Goal: Task Accomplishment & Management: Manage account settings

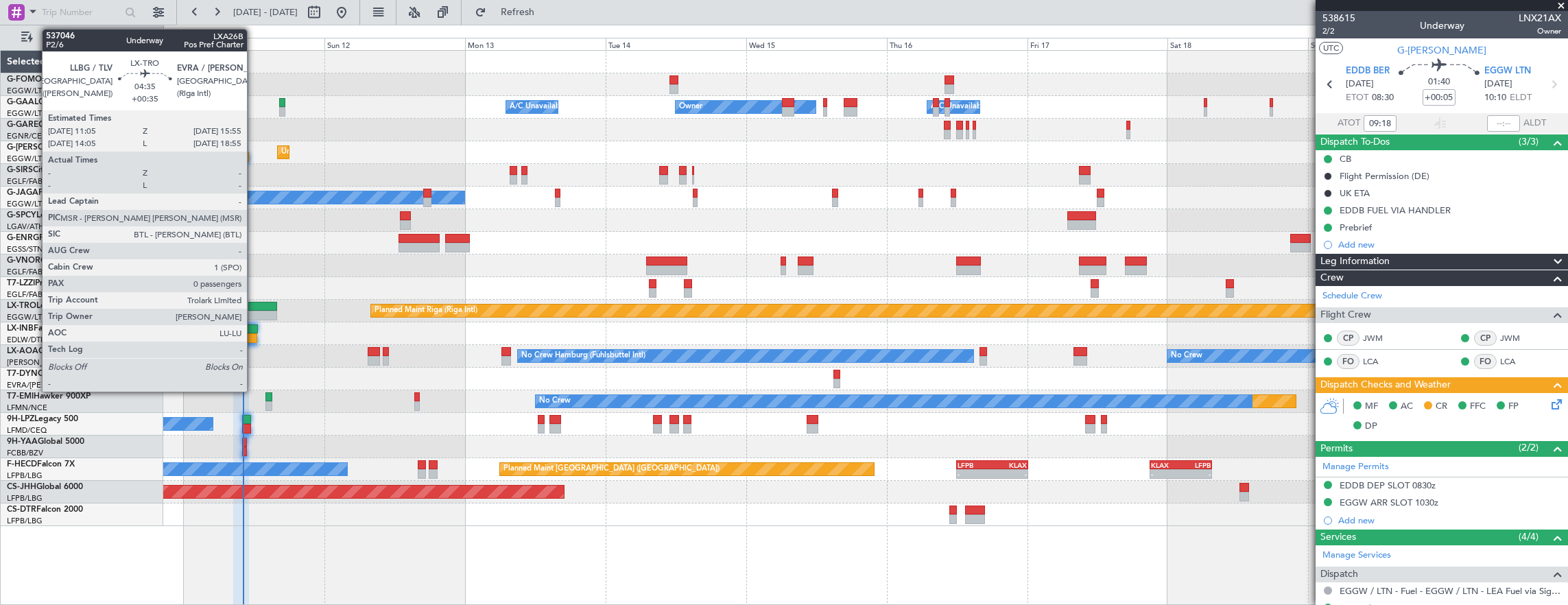
click at [254, 307] on div at bounding box center [263, 306] width 28 height 9
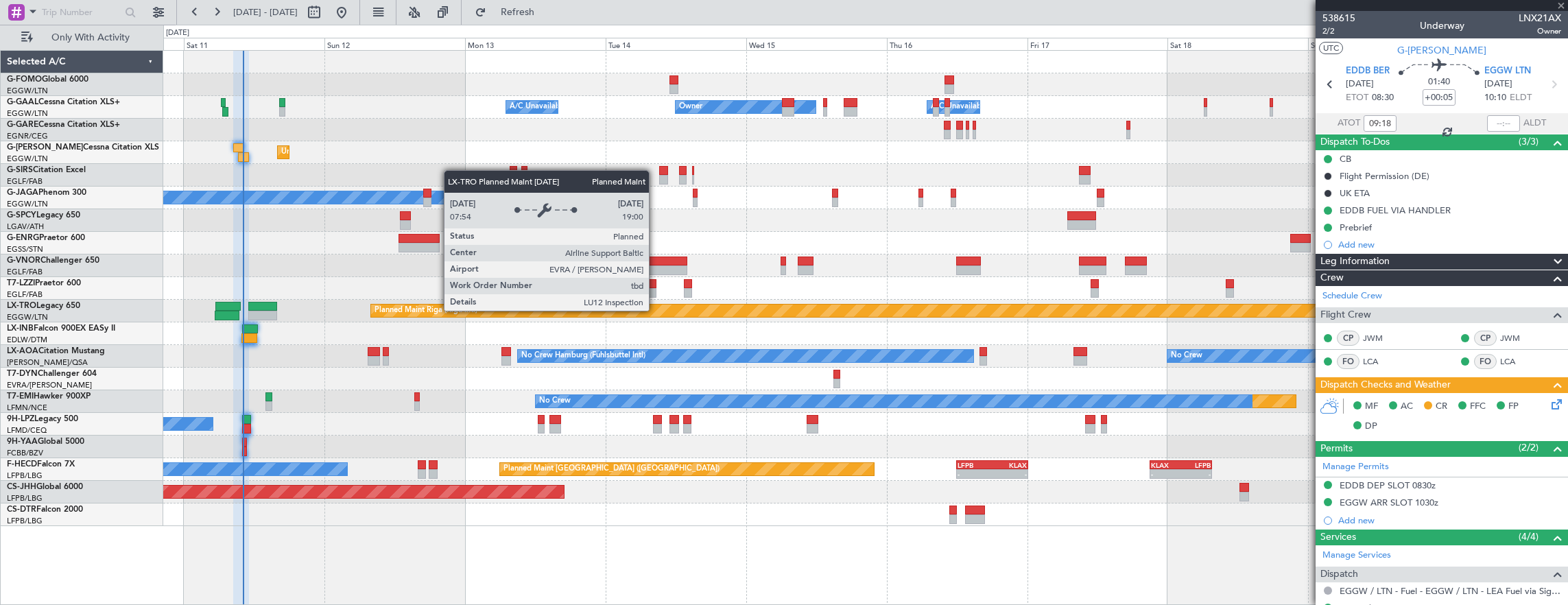
type input "+00:35"
type input "0"
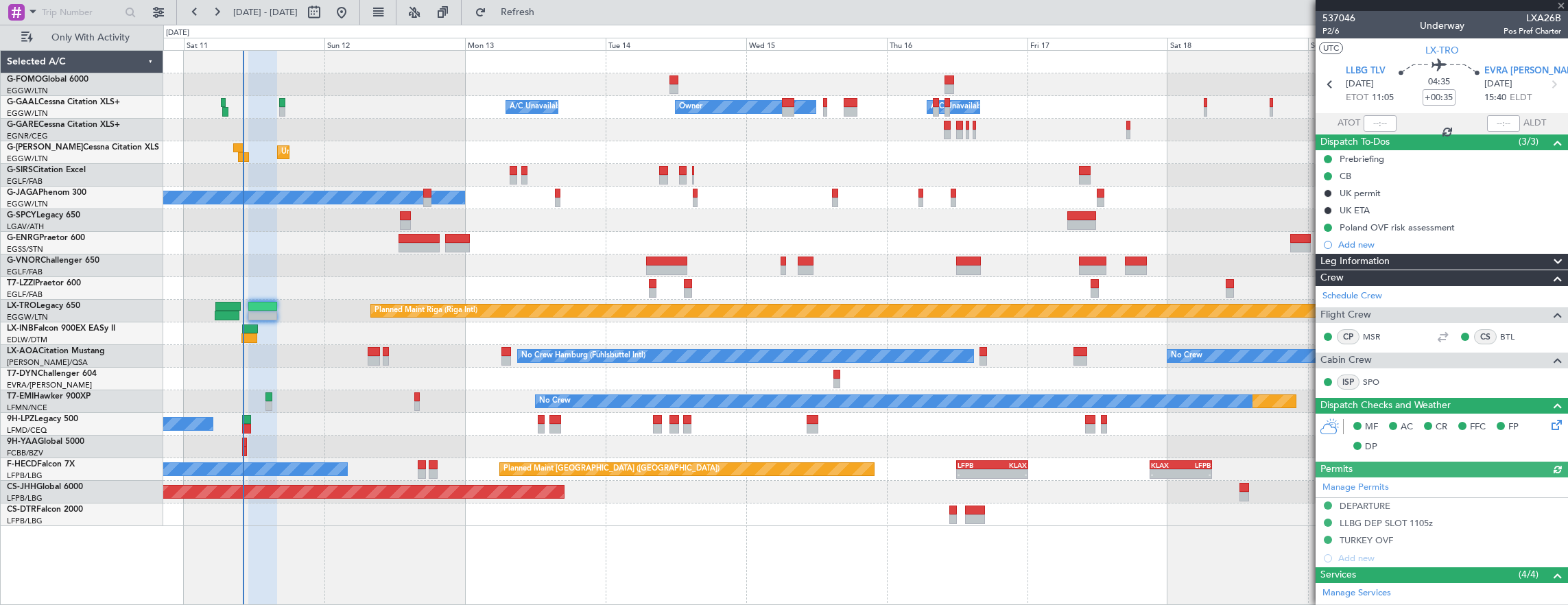
scroll to position [204, 0]
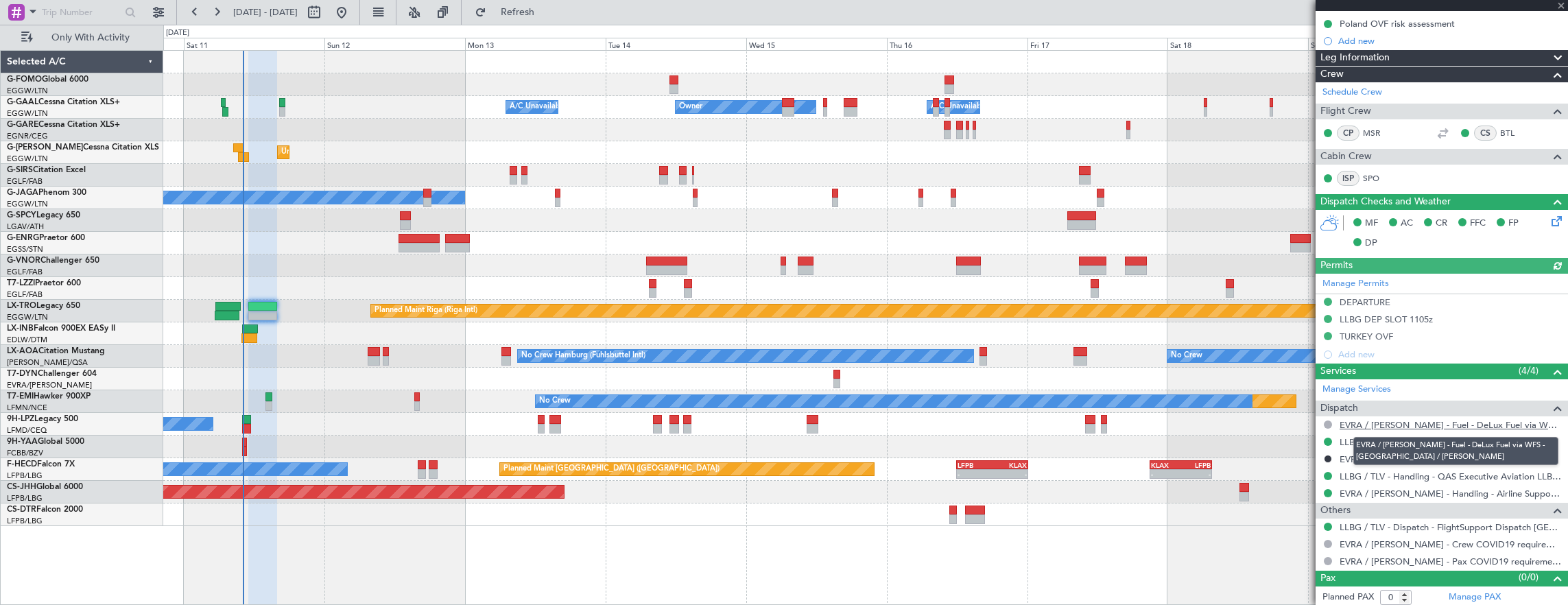
click at [1499, 424] on link "EVRA / [PERSON_NAME] - Fuel - DeLux Fuel via WFS - [GEOGRAPHIC_DATA] / [PERSON_…" at bounding box center [1450, 425] width 222 height 11
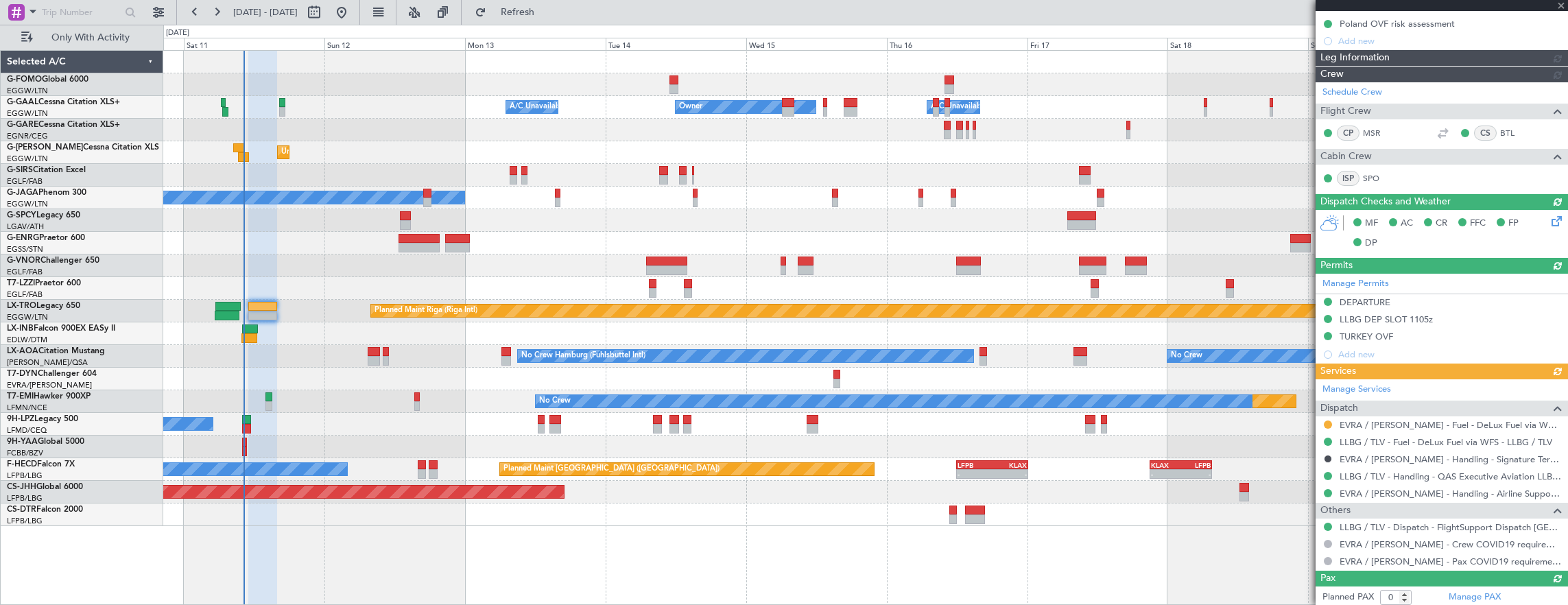
type input "10:12"
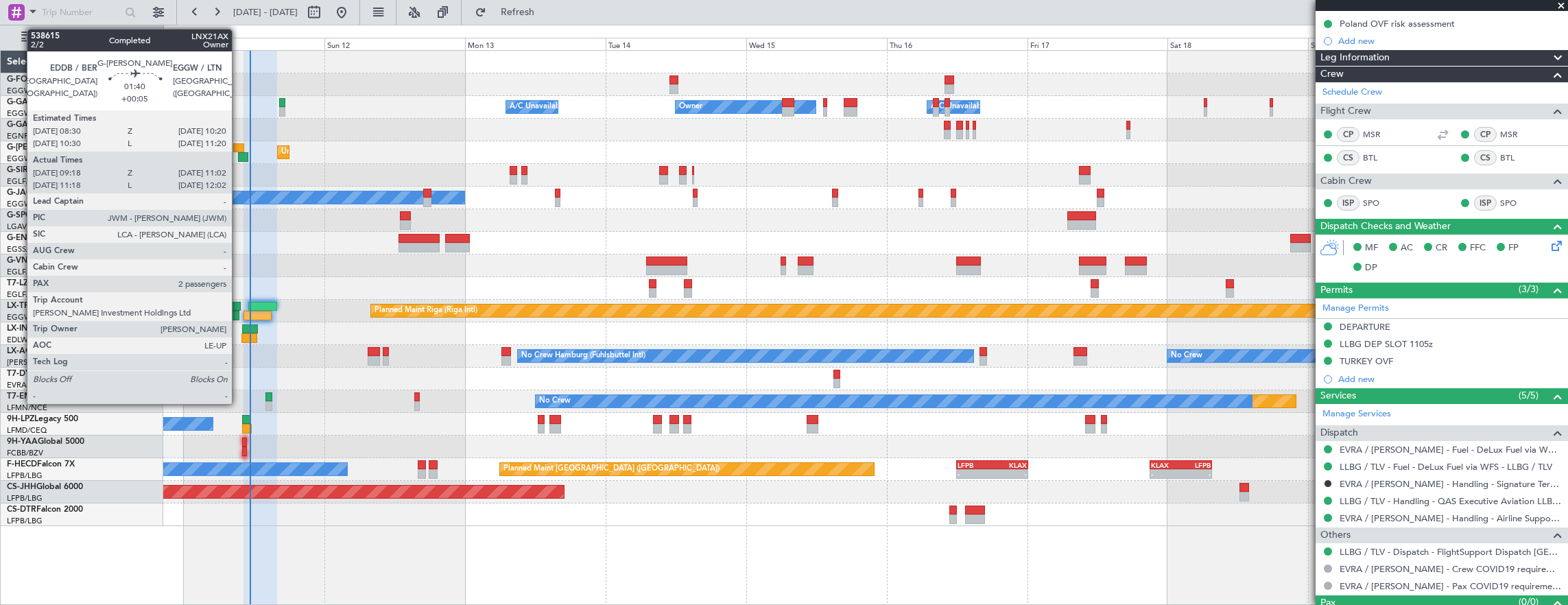
click at [239, 143] on div at bounding box center [239, 148] width 11 height 9
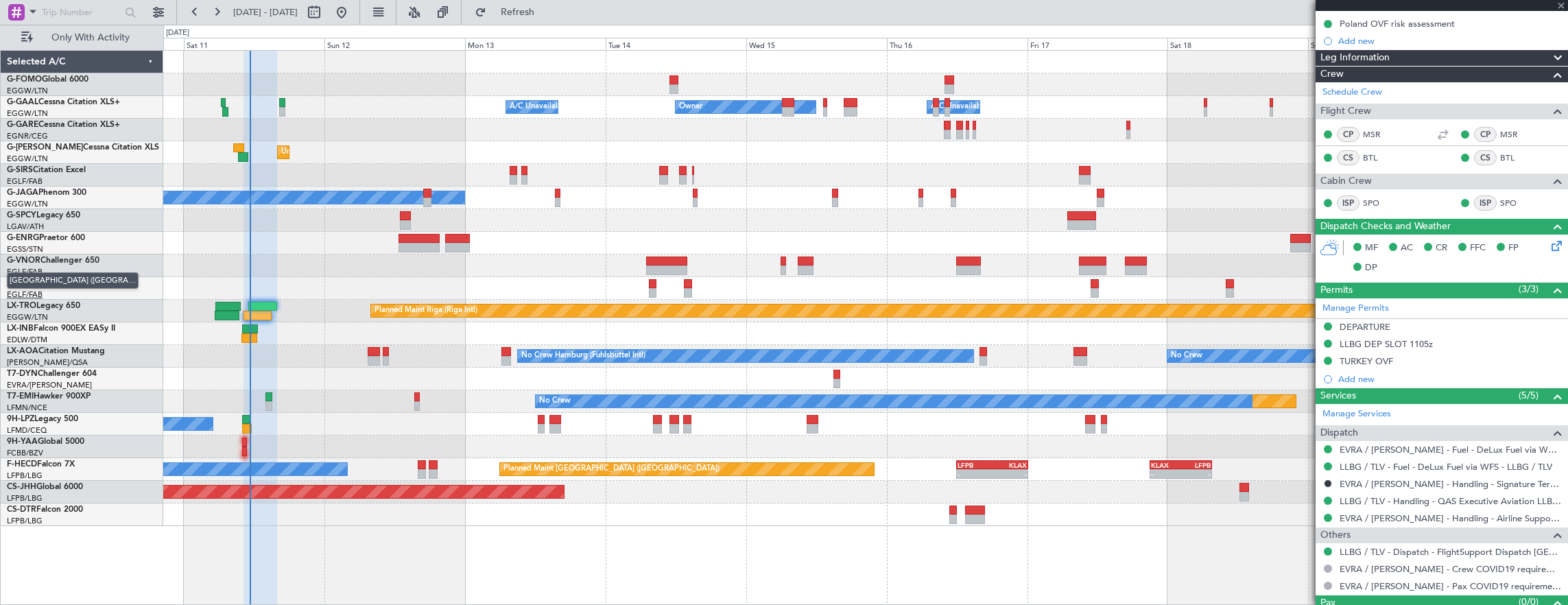
type input "+00:05"
type input "09:18"
type input "10:52"
type input "2"
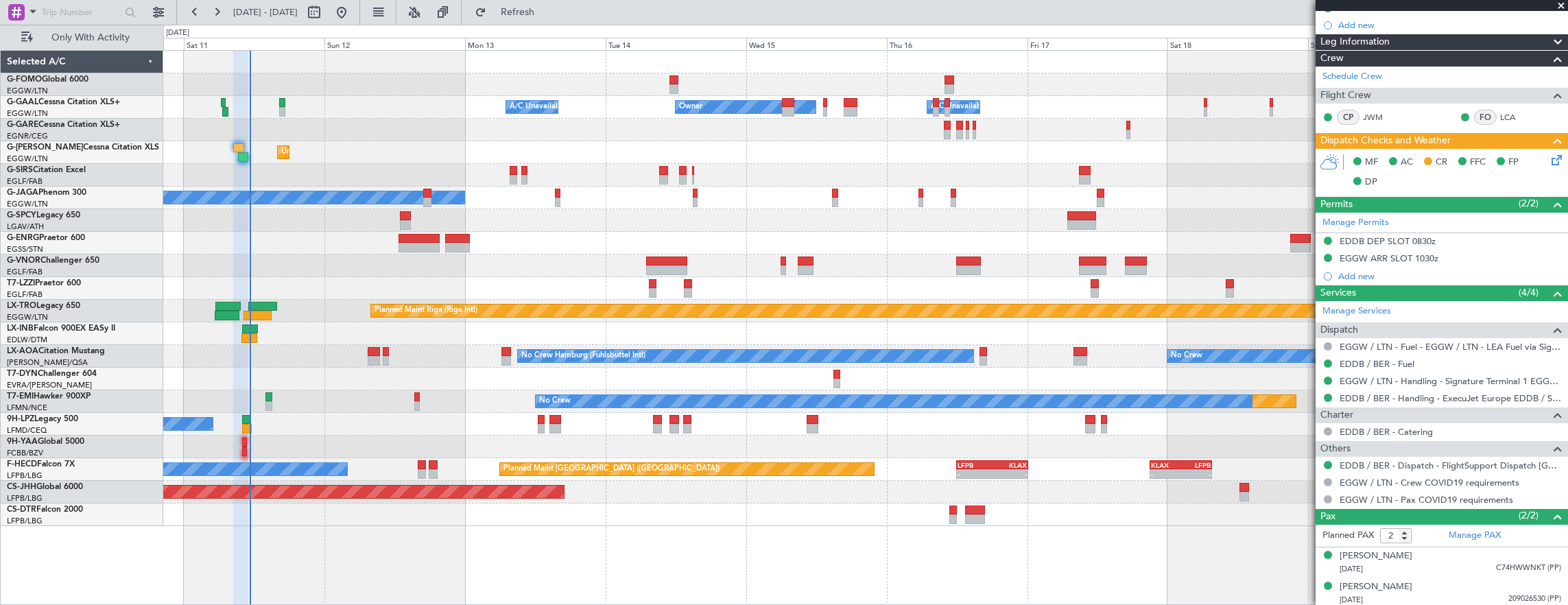
scroll to position [0, 0]
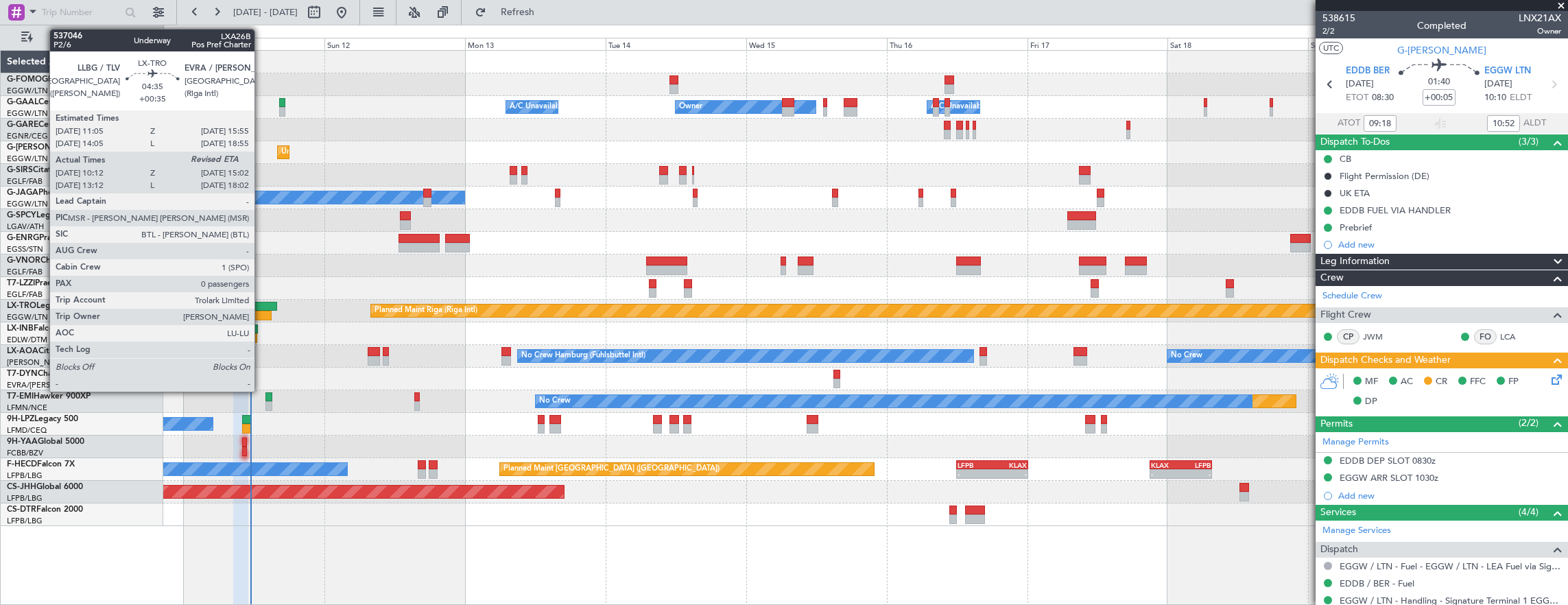
click at [262, 307] on div at bounding box center [263, 306] width 28 height 9
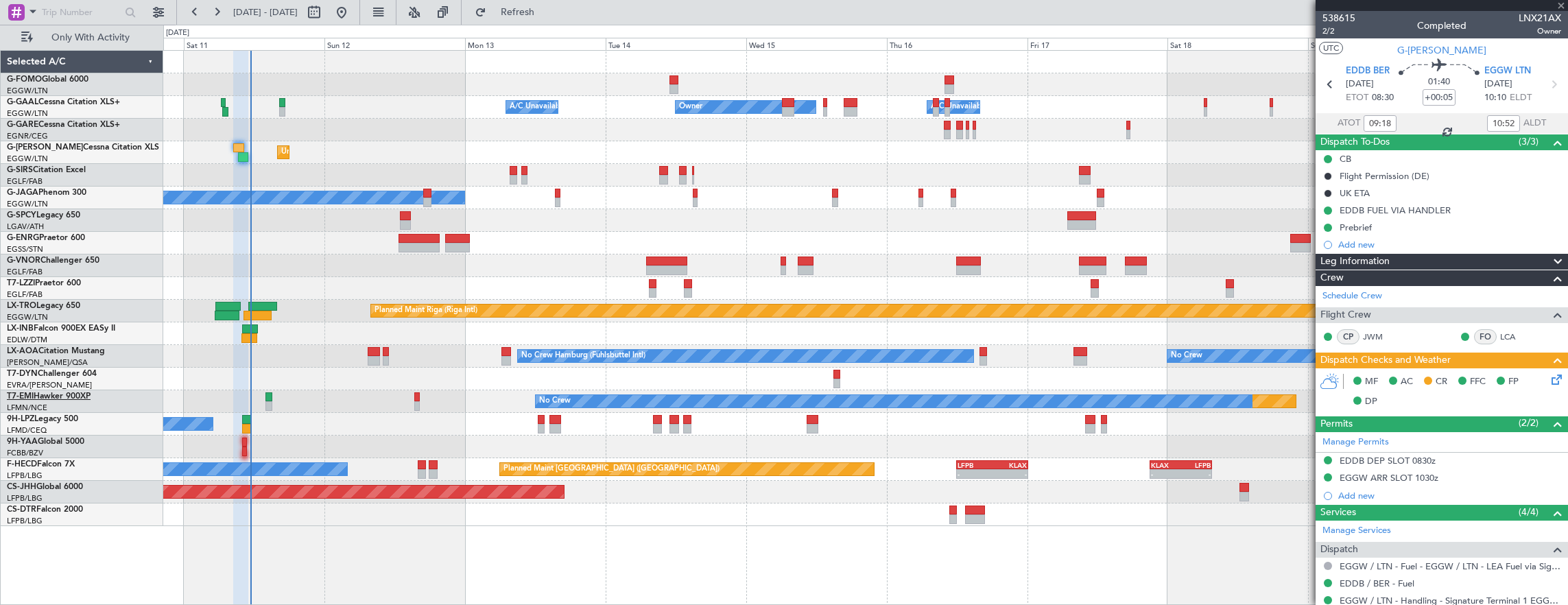
type input "+00:35"
type input "10:12"
type input "0"
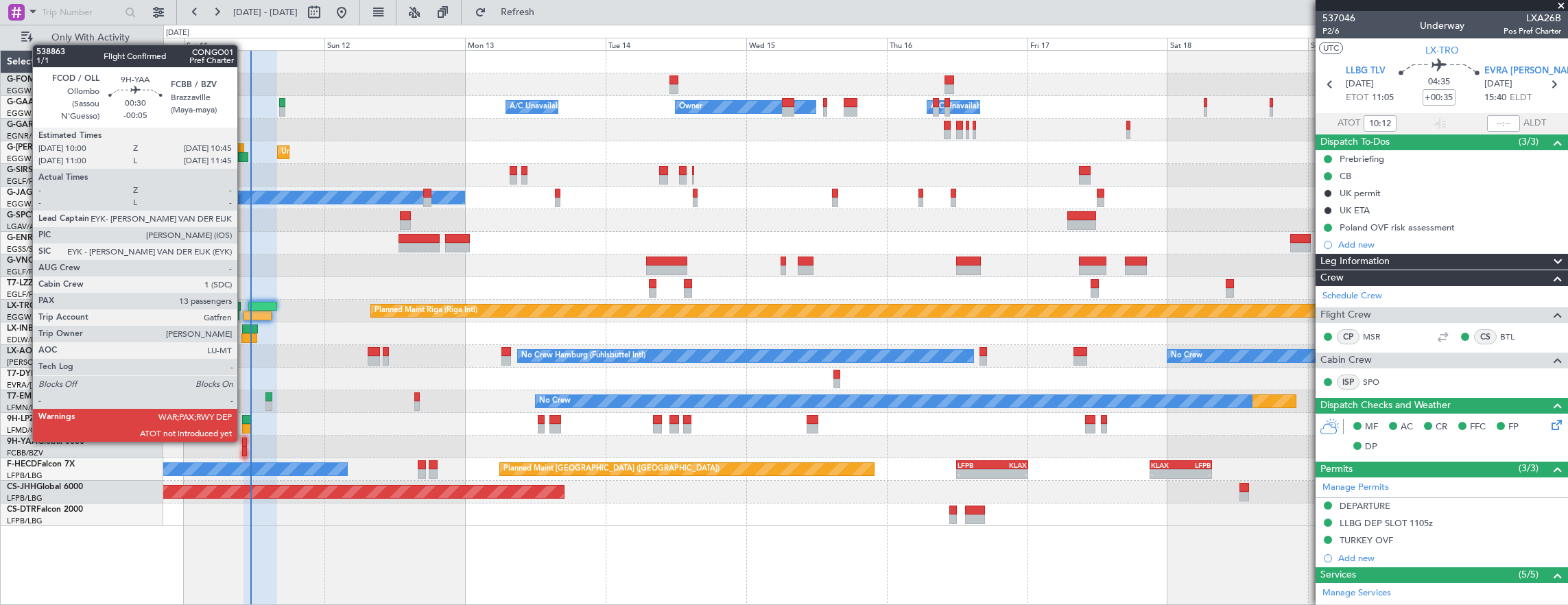
click at [244, 440] on div at bounding box center [244, 442] width 5 height 9
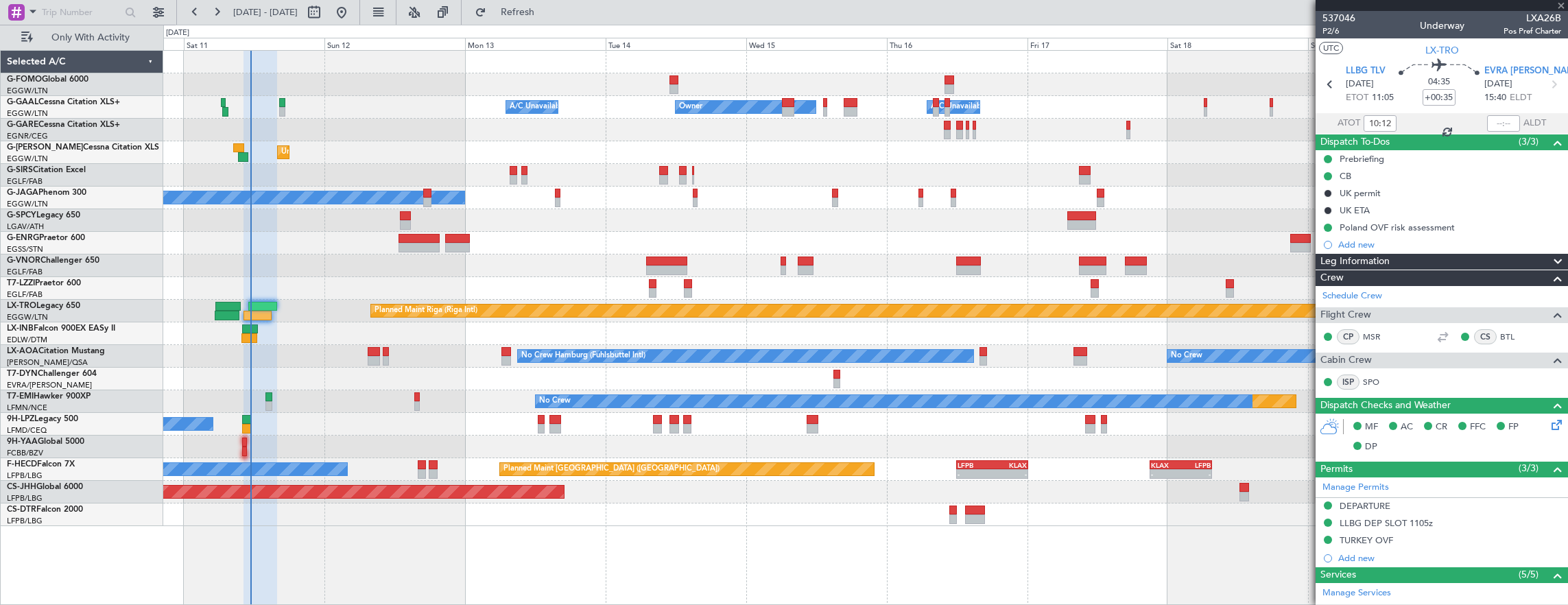
type input "-00:05"
type input "13"
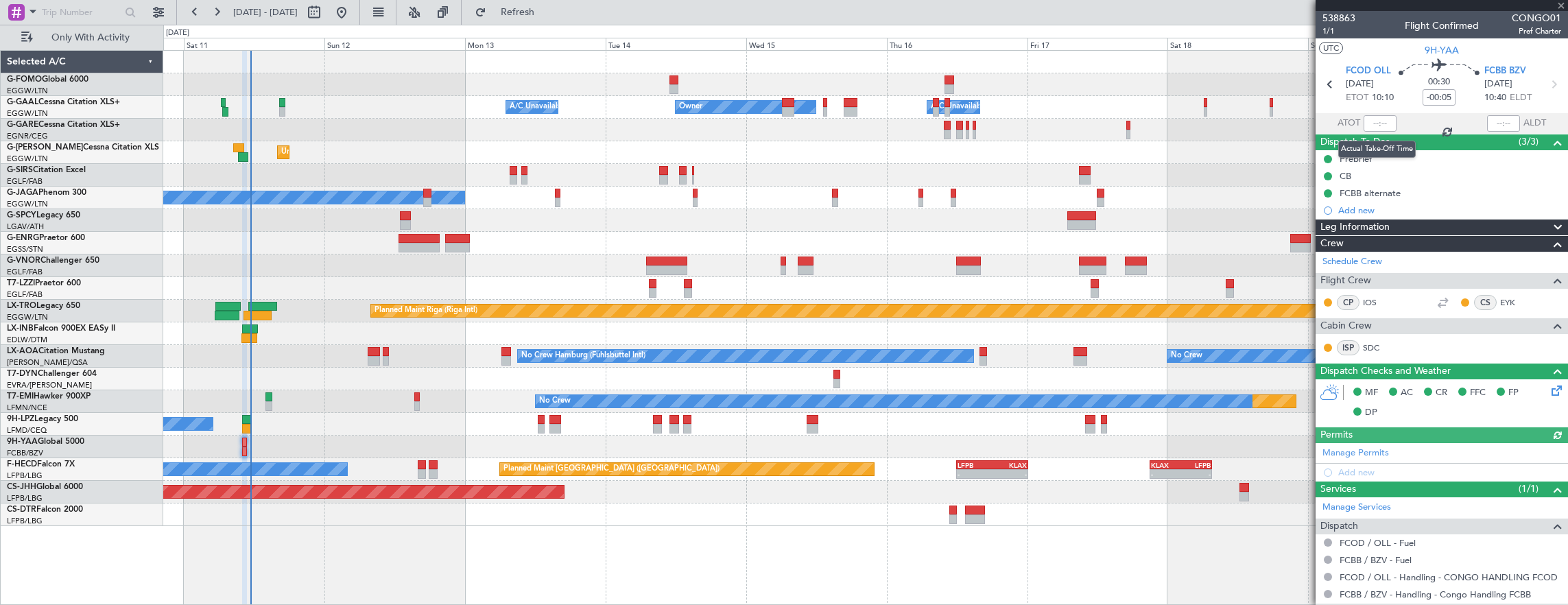
click at [1368, 118] on div at bounding box center [1380, 123] width 33 height 16
click at [1372, 122] on input "text" at bounding box center [1380, 123] width 33 height 16
type input "11:23"
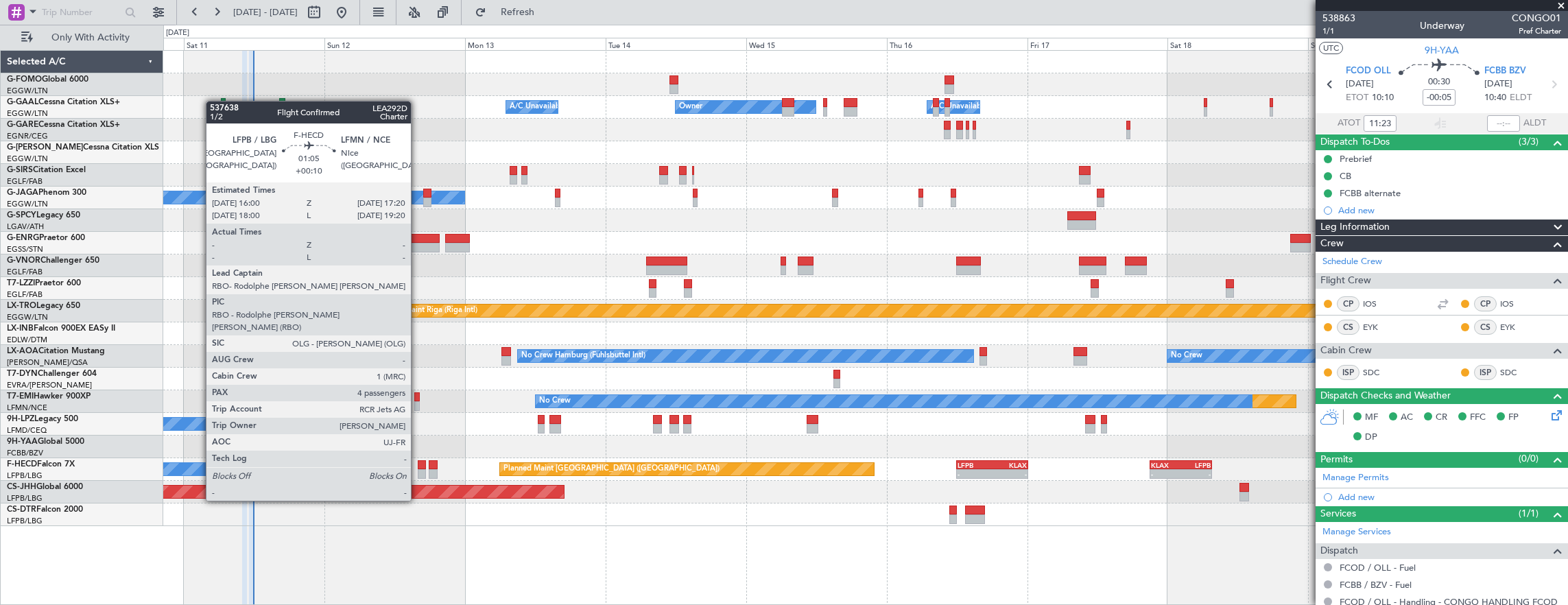
click at [417, 462] on div at bounding box center [421, 465] width 9 height 9
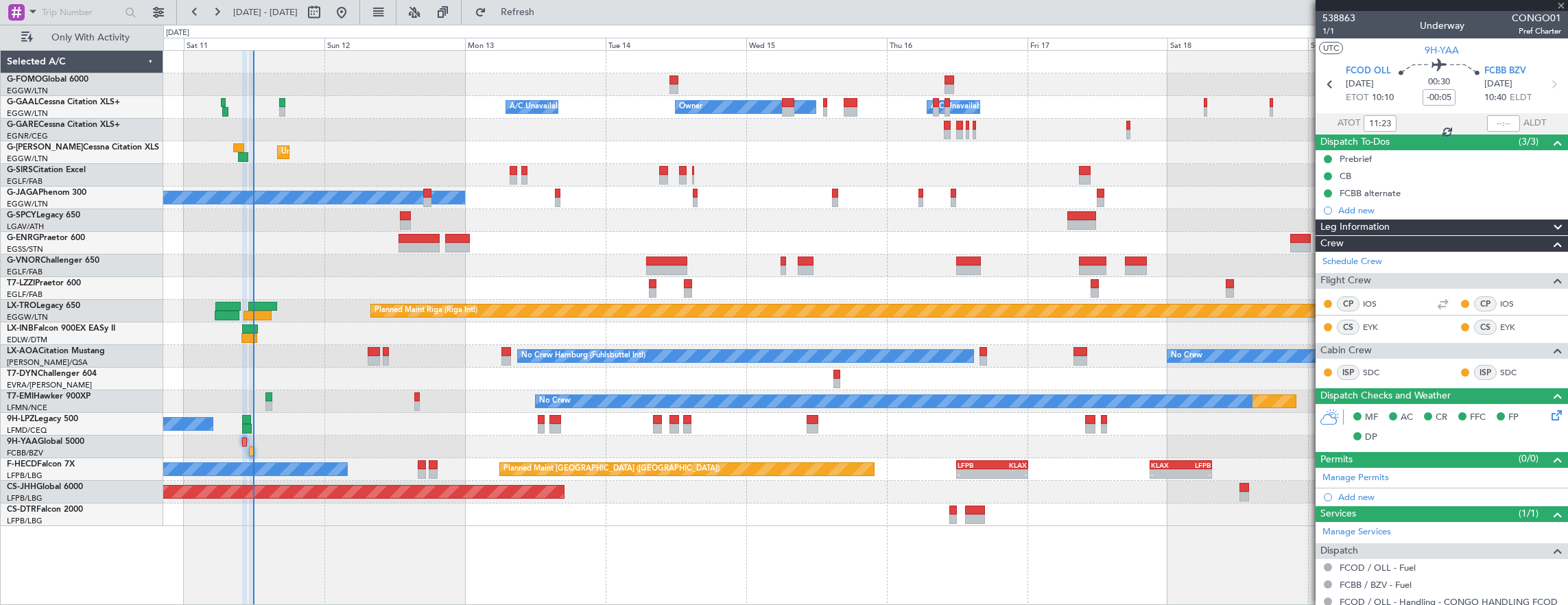
type input "+00:10"
type input "4"
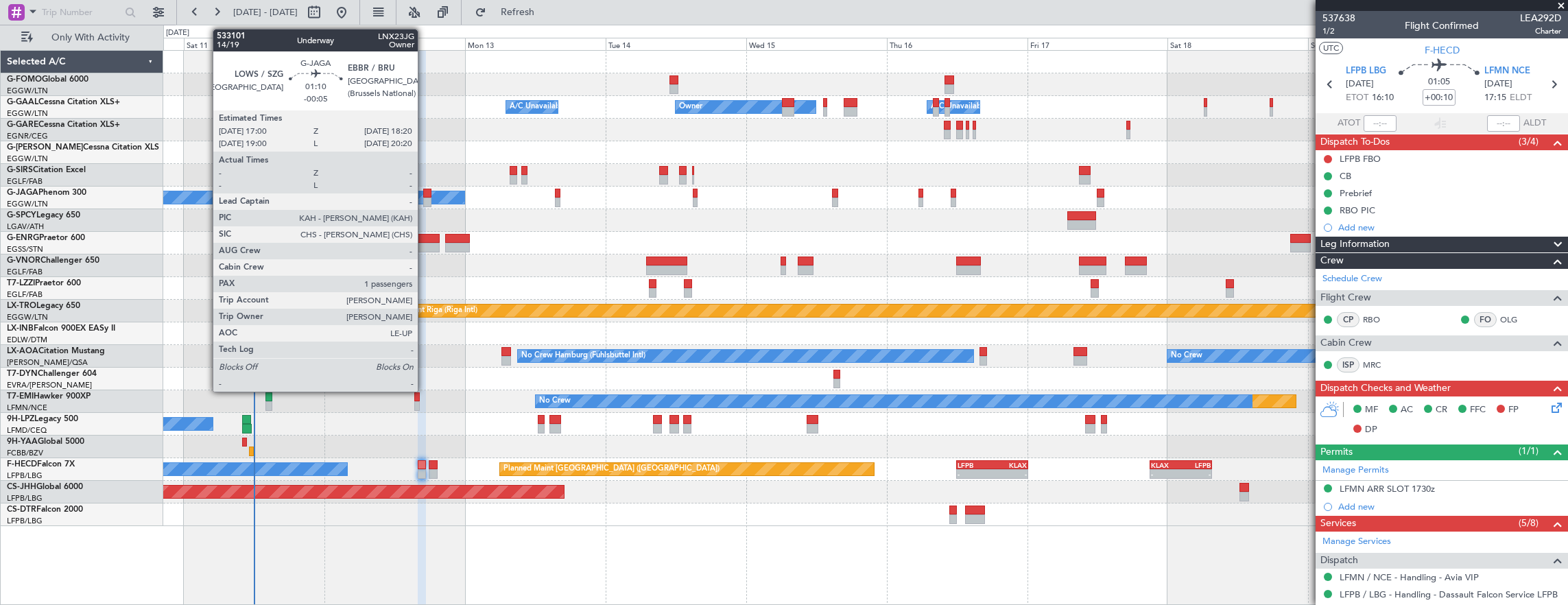
click at [425, 197] on div at bounding box center [427, 202] width 9 height 9
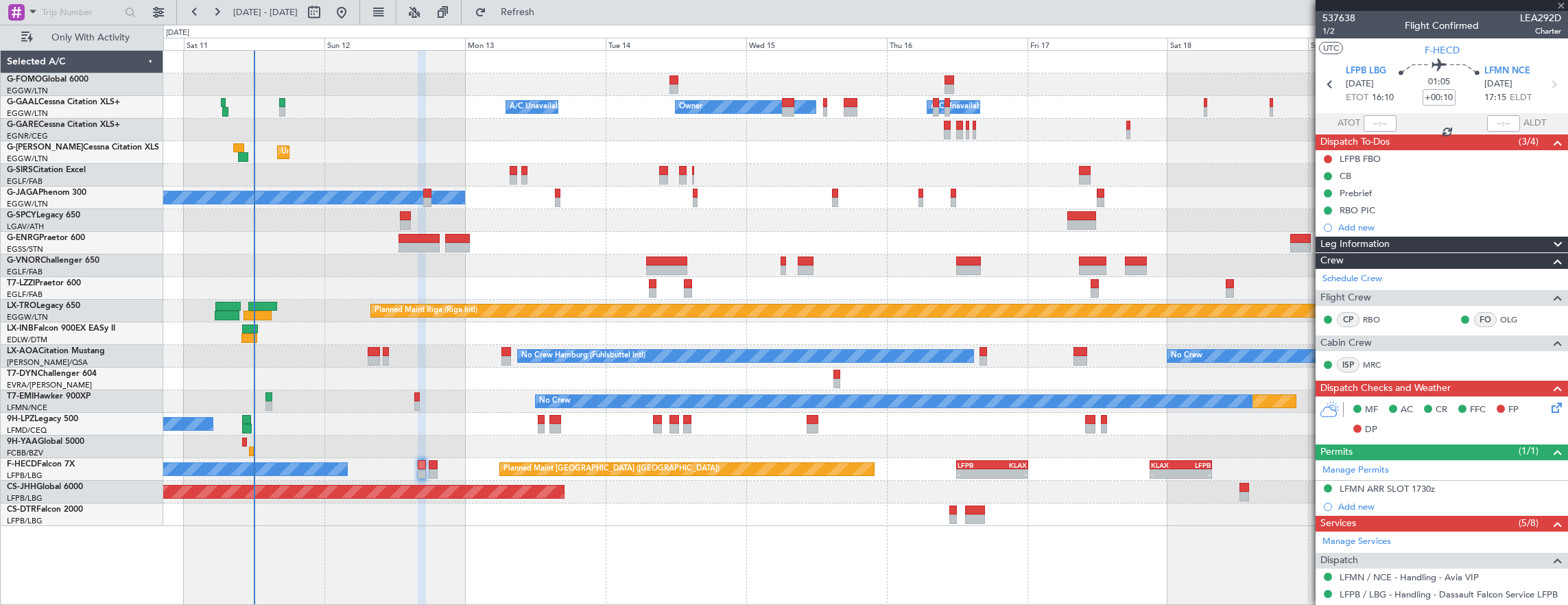
type input "-00:05"
type input "1"
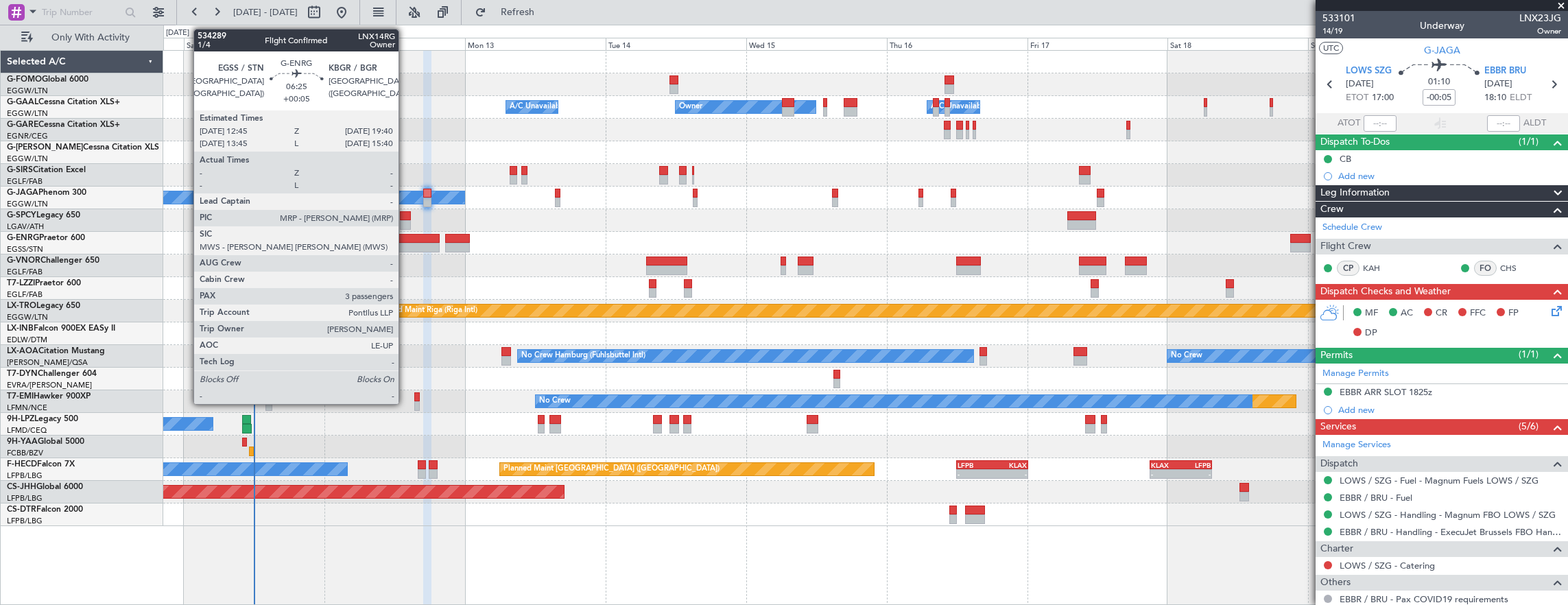
click at [406, 234] on div at bounding box center [418, 239] width 41 height 9
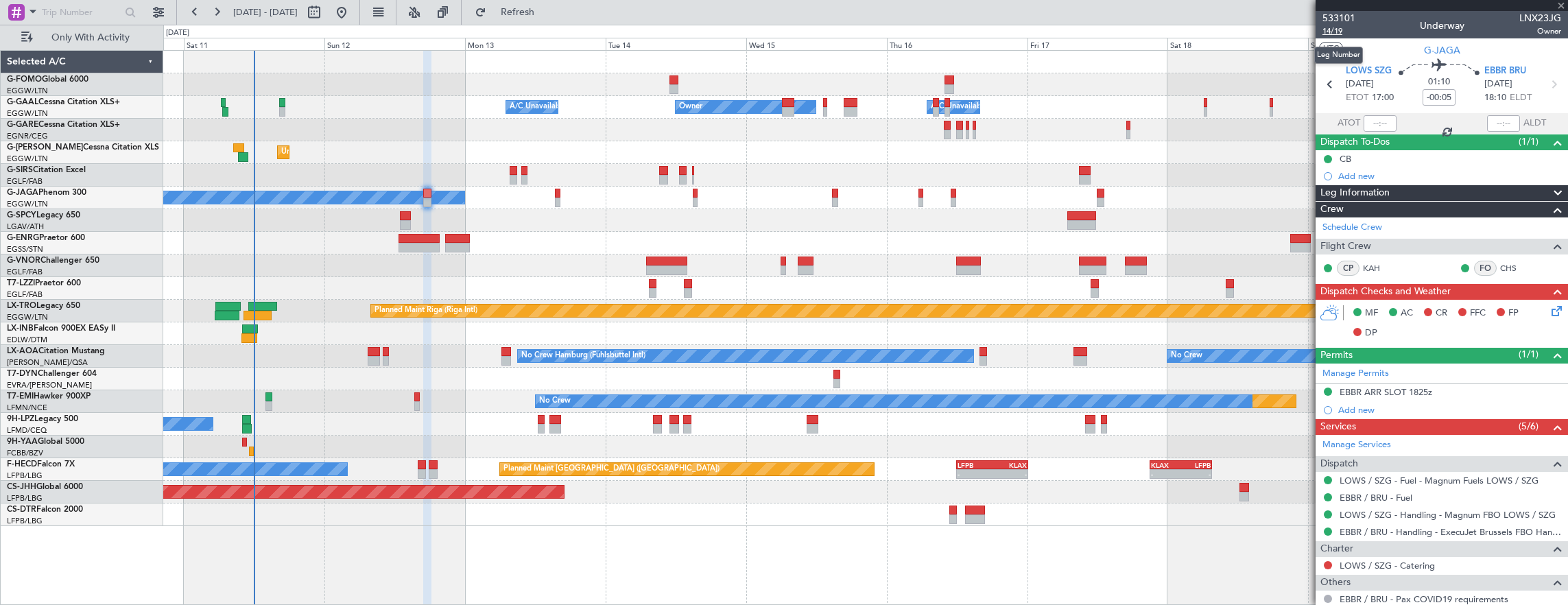
type input "+00:05"
type input "3"
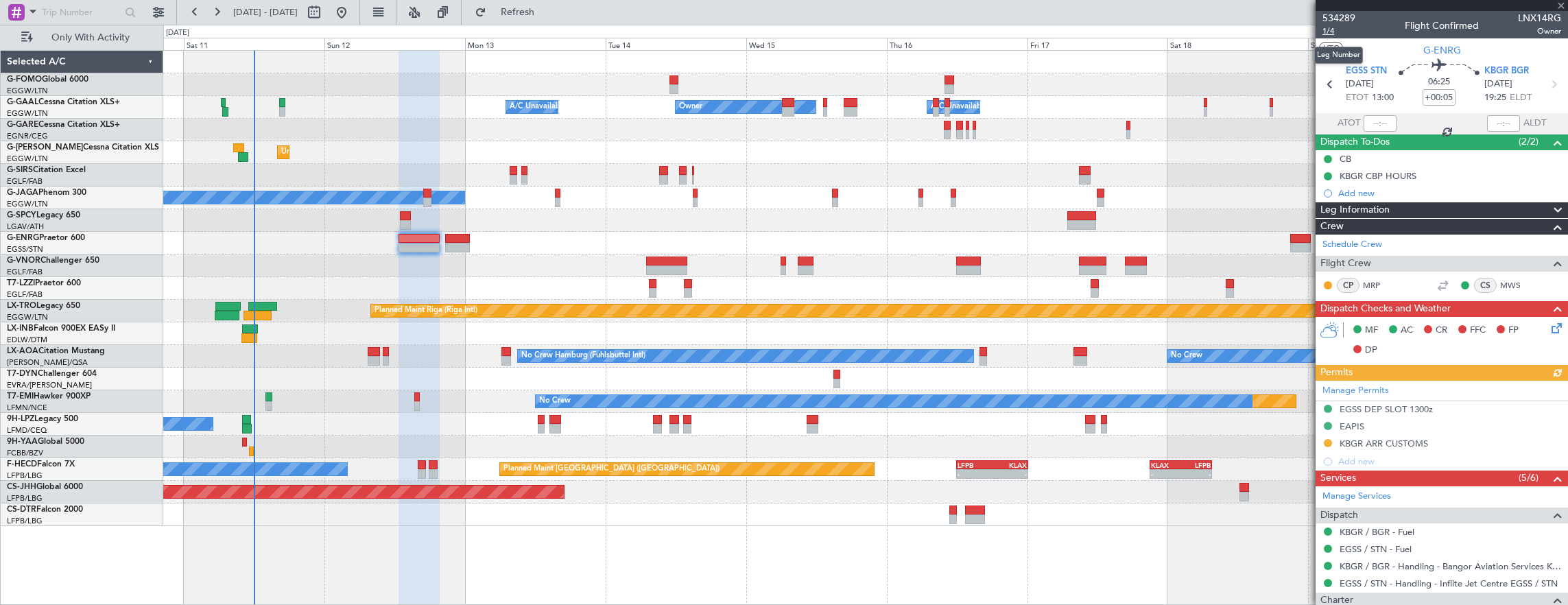
click at [1333, 31] on span "1/4" at bounding box center [1338, 31] width 33 height 11
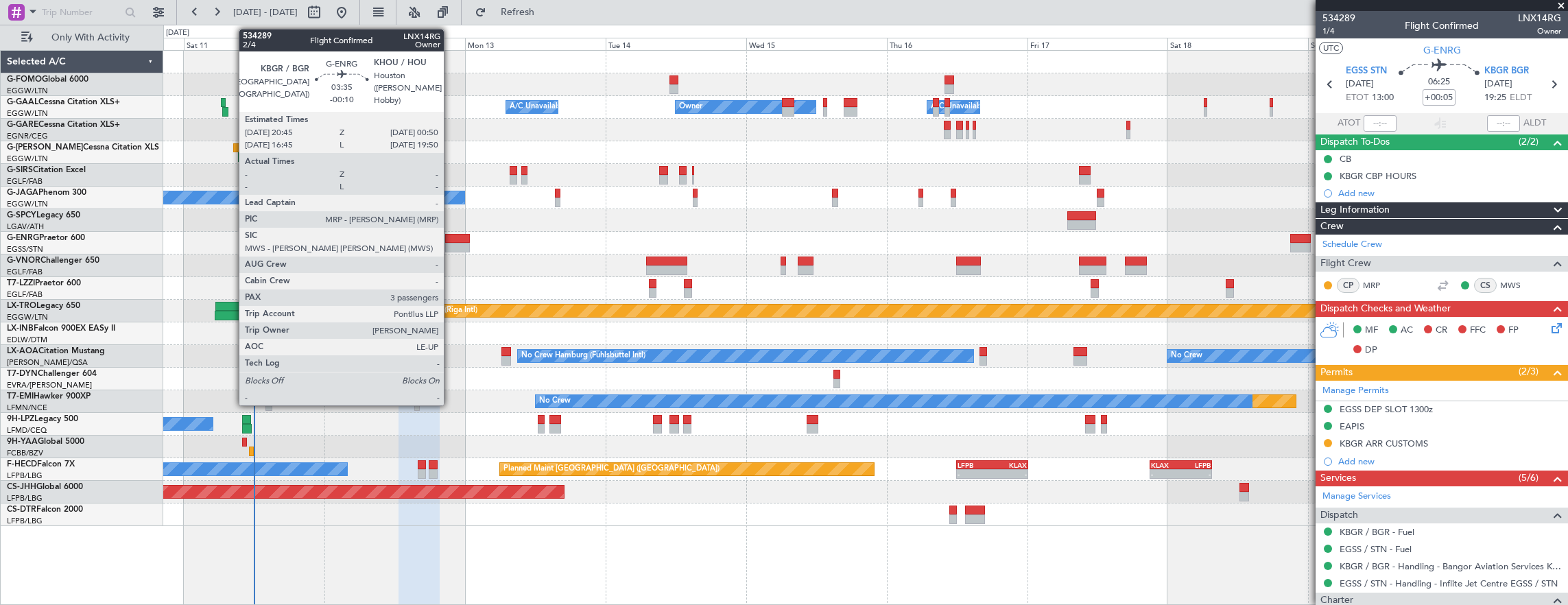
click at [451, 243] on div at bounding box center [456, 248] width 24 height 9
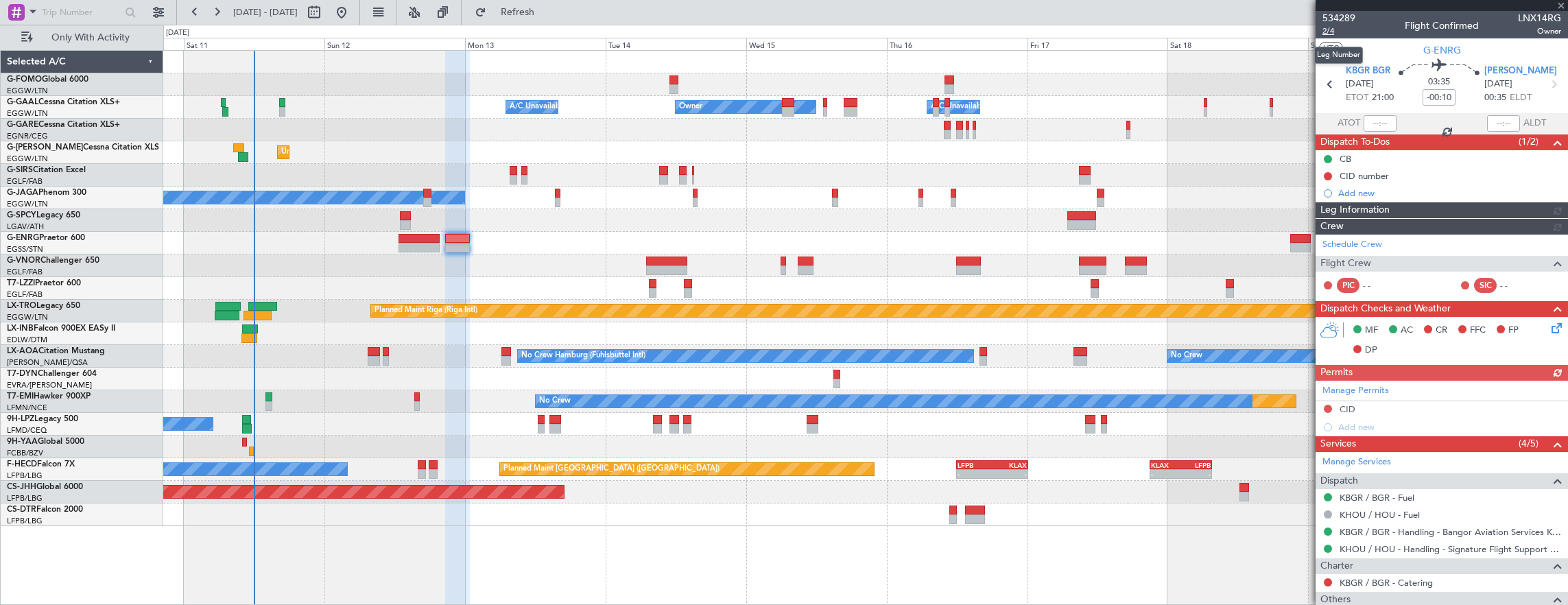
click at [1328, 28] on span "2/4" at bounding box center [1338, 31] width 33 height 11
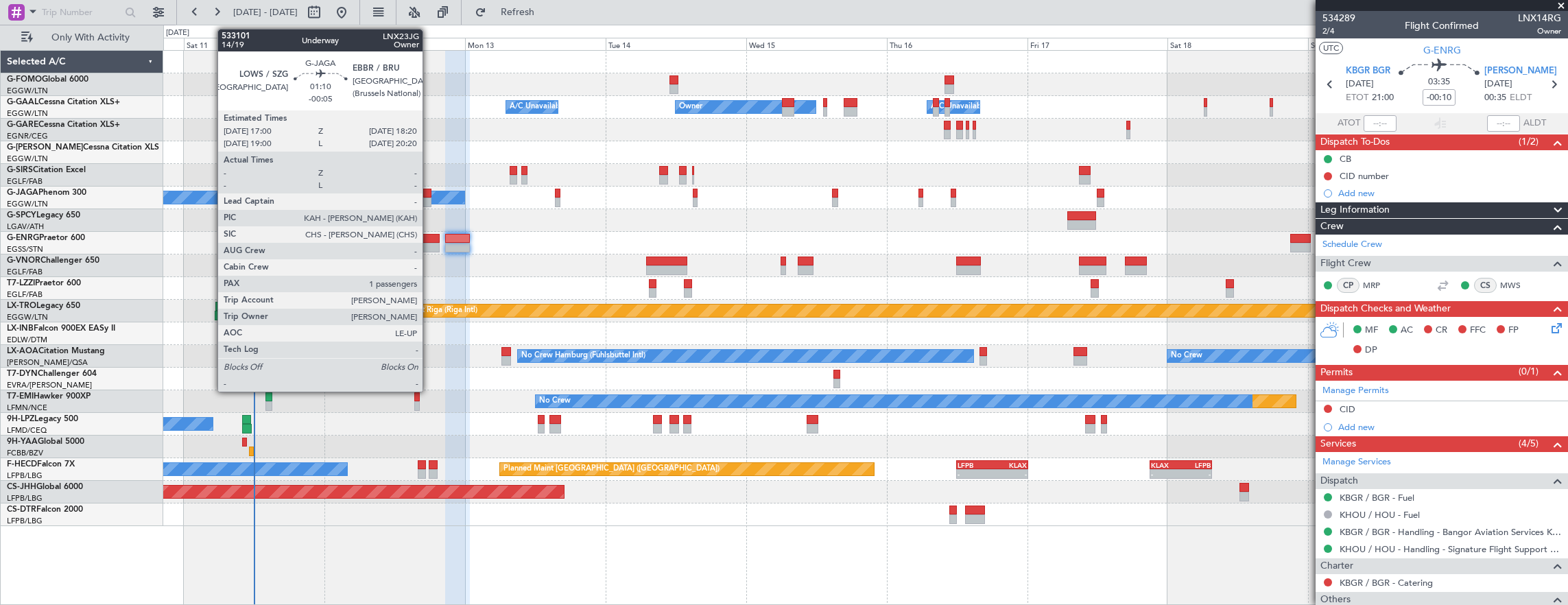
click at [430, 194] on div at bounding box center [427, 193] width 9 height 9
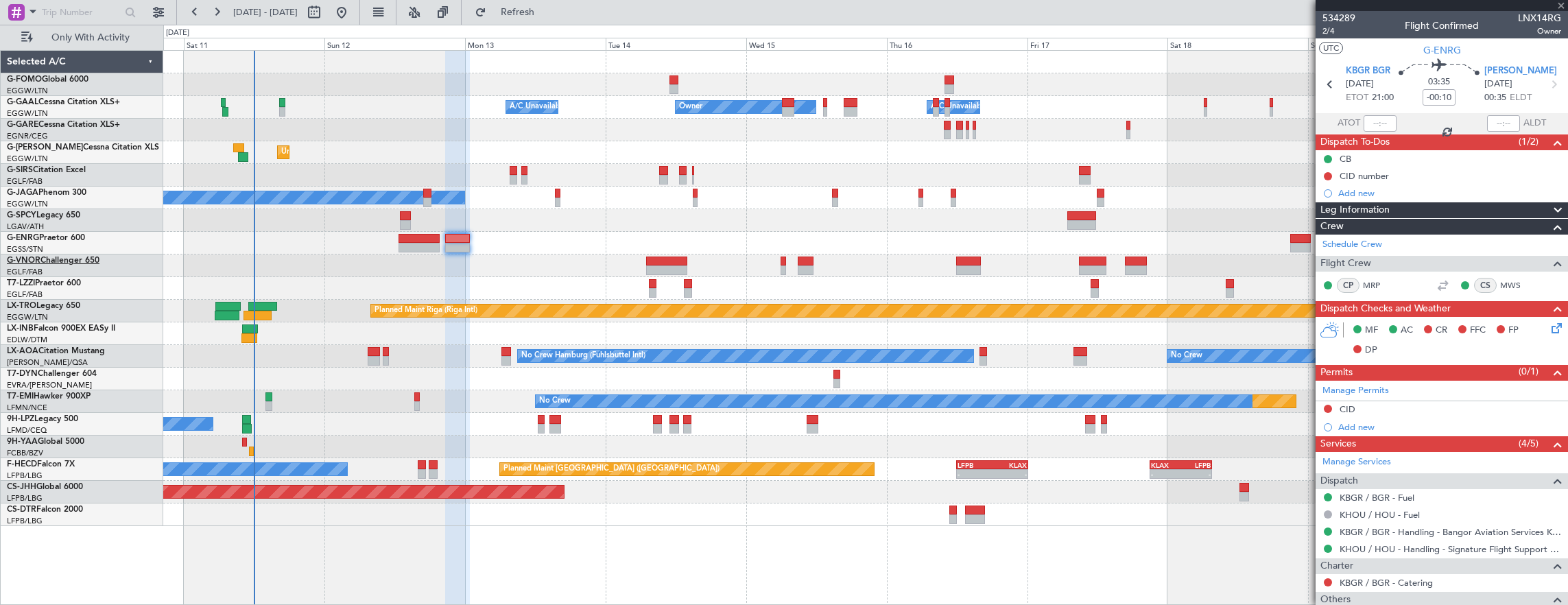
type input "-00:05"
type input "1"
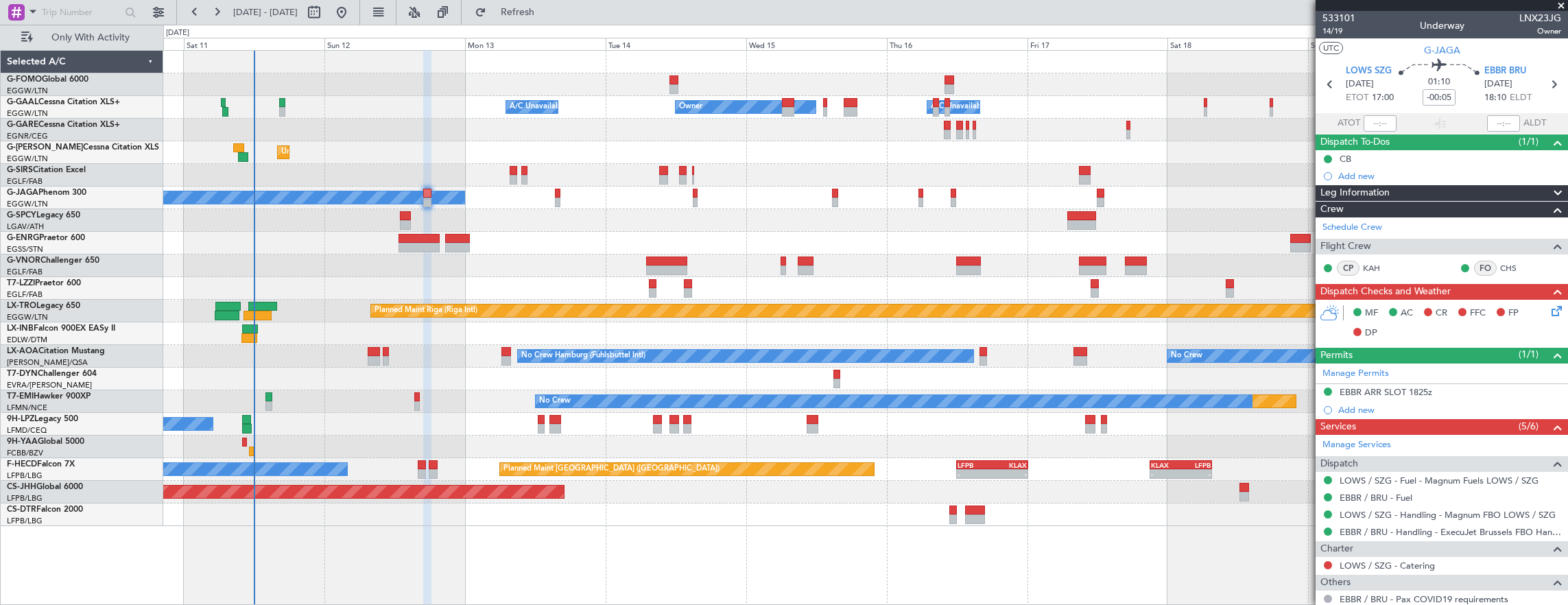
click at [1549, 307] on icon at bounding box center [1555, 309] width 11 height 11
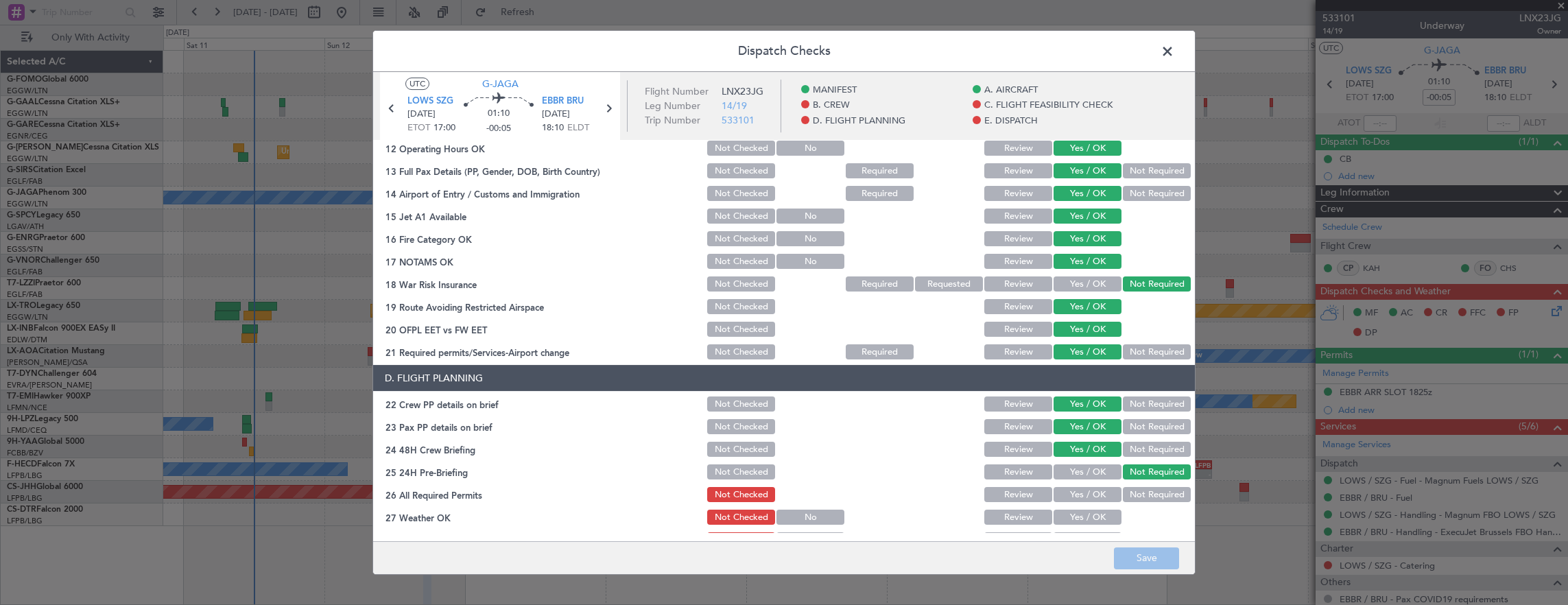
scroll to position [139, 0]
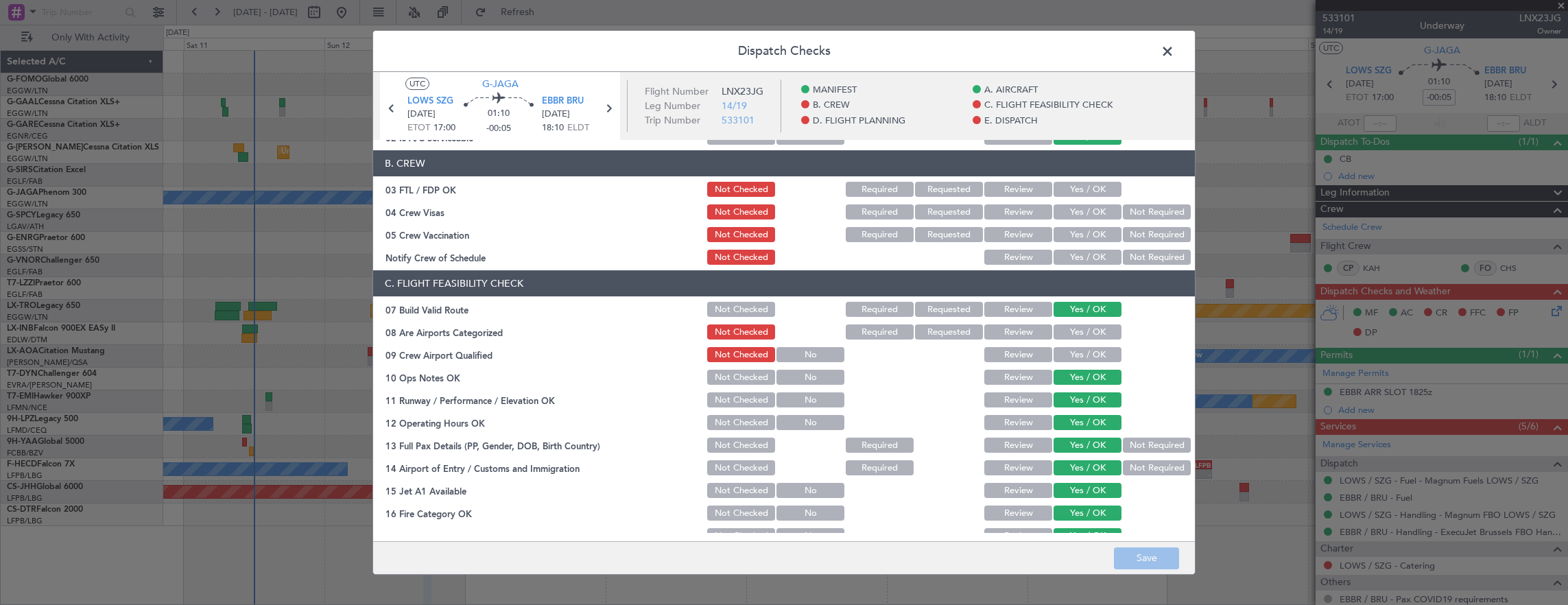
click at [1174, 48] on span at bounding box center [1174, 54] width 0 height 28
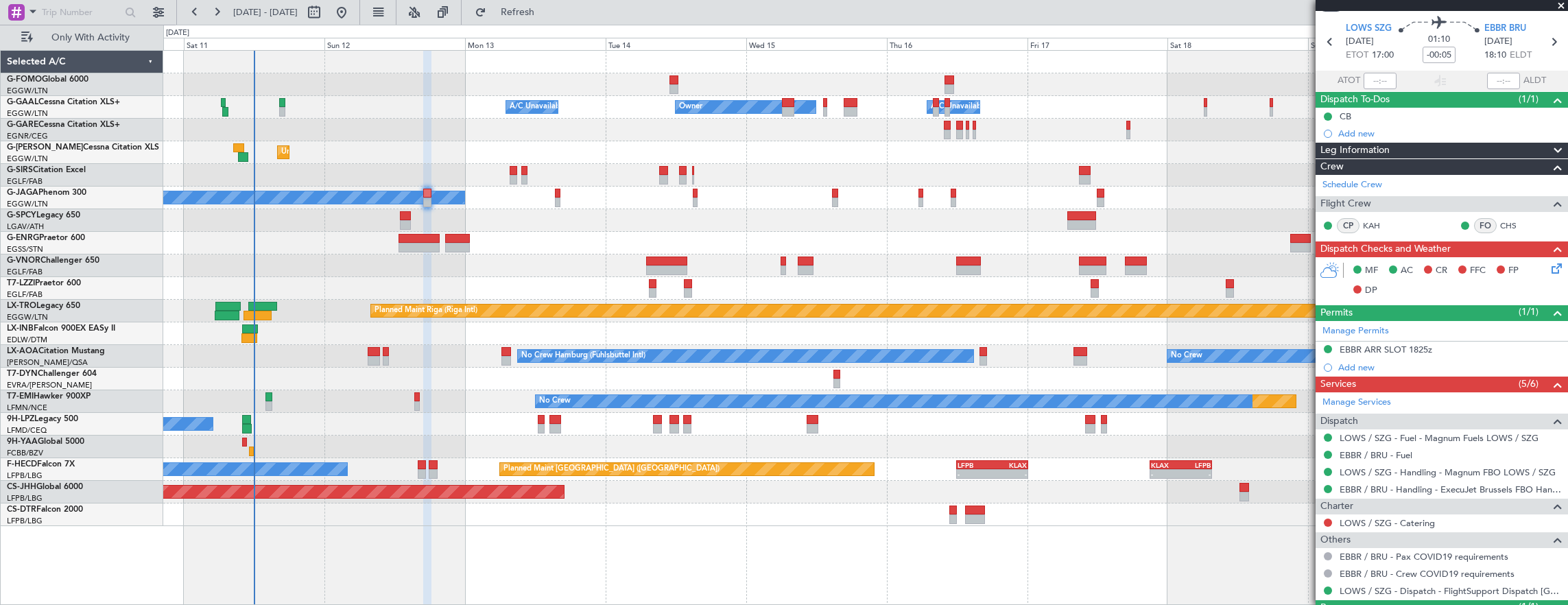
scroll to position [0, 0]
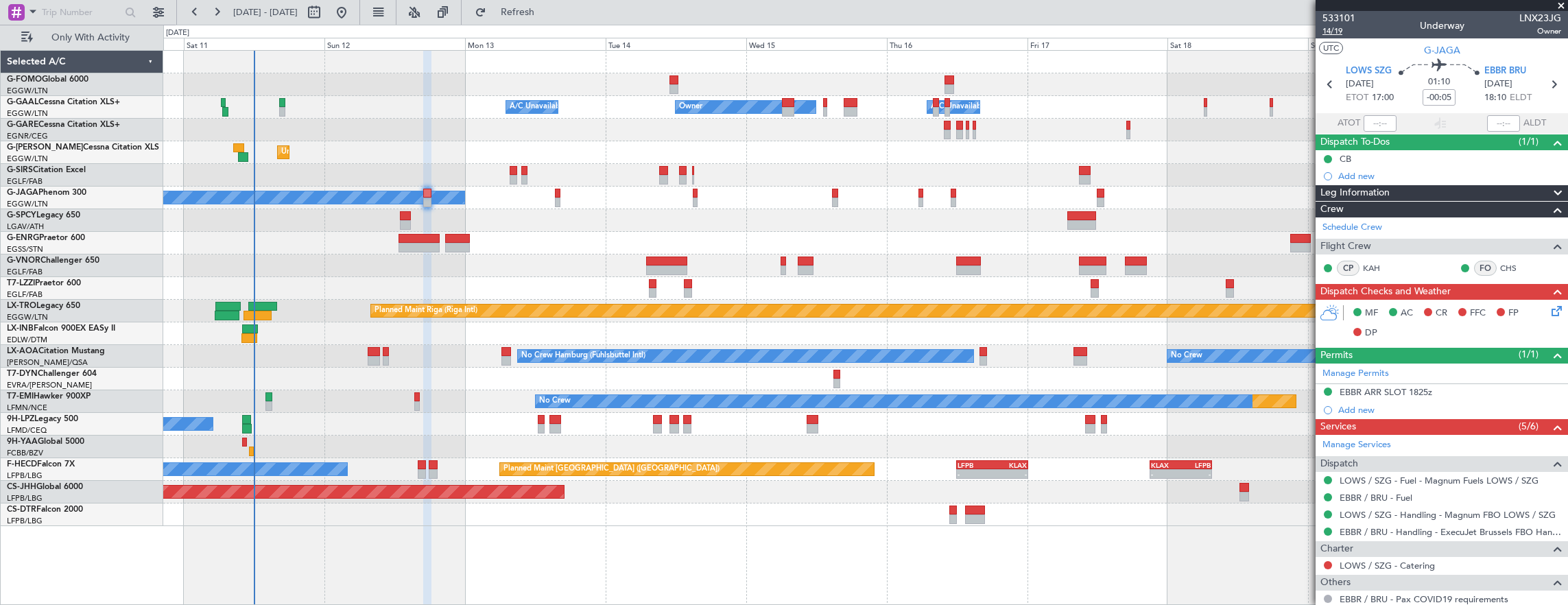
click at [1337, 27] on span "14/19" at bounding box center [1338, 31] width 33 height 11
